Goal: Find specific page/section: Find specific page/section

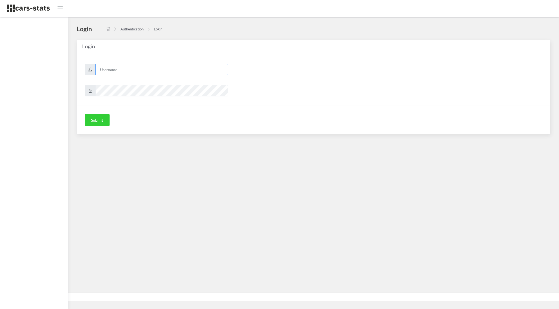
click at [138, 67] on input "text" at bounding box center [161, 69] width 133 height 11
type input "korben"
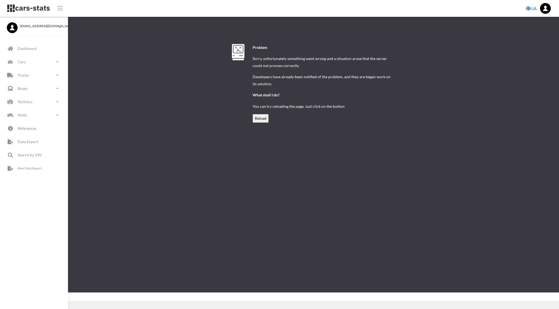
click at [260, 120] on input "Reload" at bounding box center [261, 118] width 16 height 8
click at [26, 49] on p "Dashboard" at bounding box center [27, 48] width 18 height 7
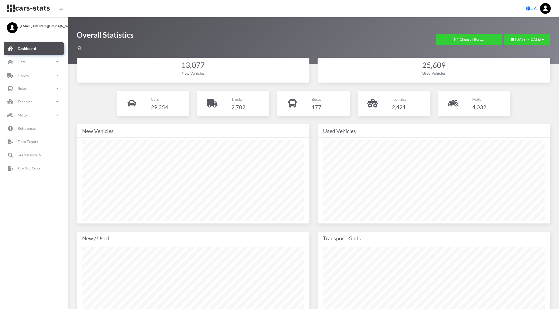
click at [311, 159] on div "New Vehicles" at bounding box center [193, 177] width 241 height 107
click at [550, 229] on div "Used Vehicles" at bounding box center [433, 177] width 241 height 107
click at [314, 166] on div "Used Vehicles" at bounding box center [433, 177] width 241 height 107
